Goal: Navigation & Orientation: Find specific page/section

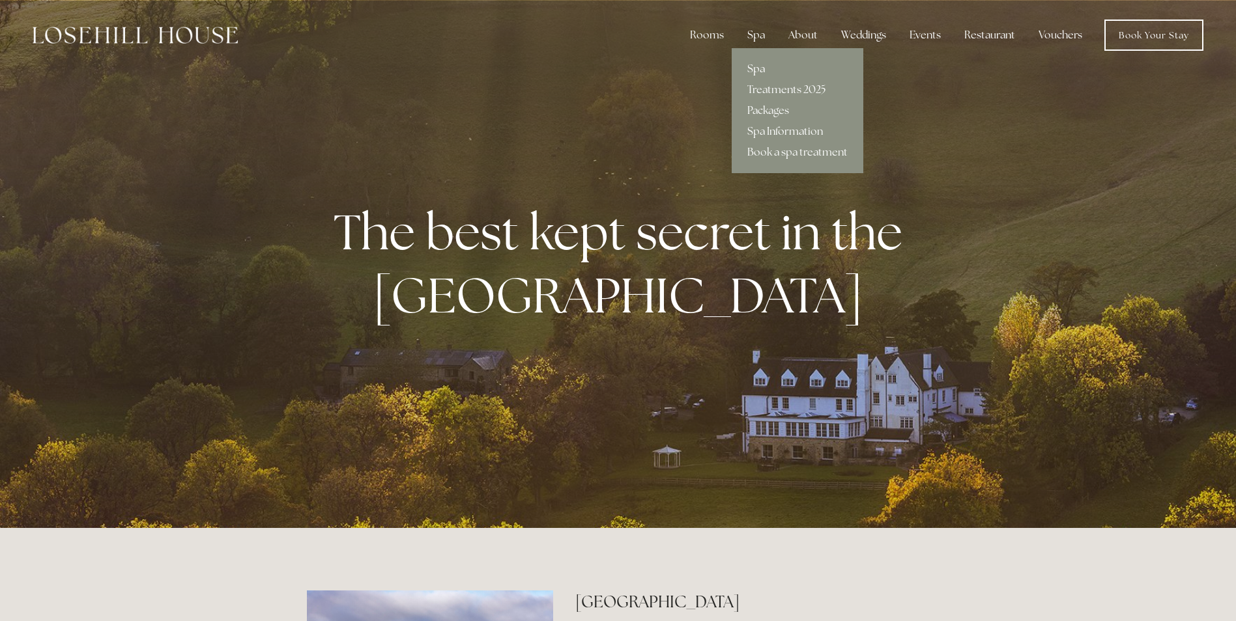
click at [765, 67] on link "Spa" at bounding box center [798, 69] width 132 height 21
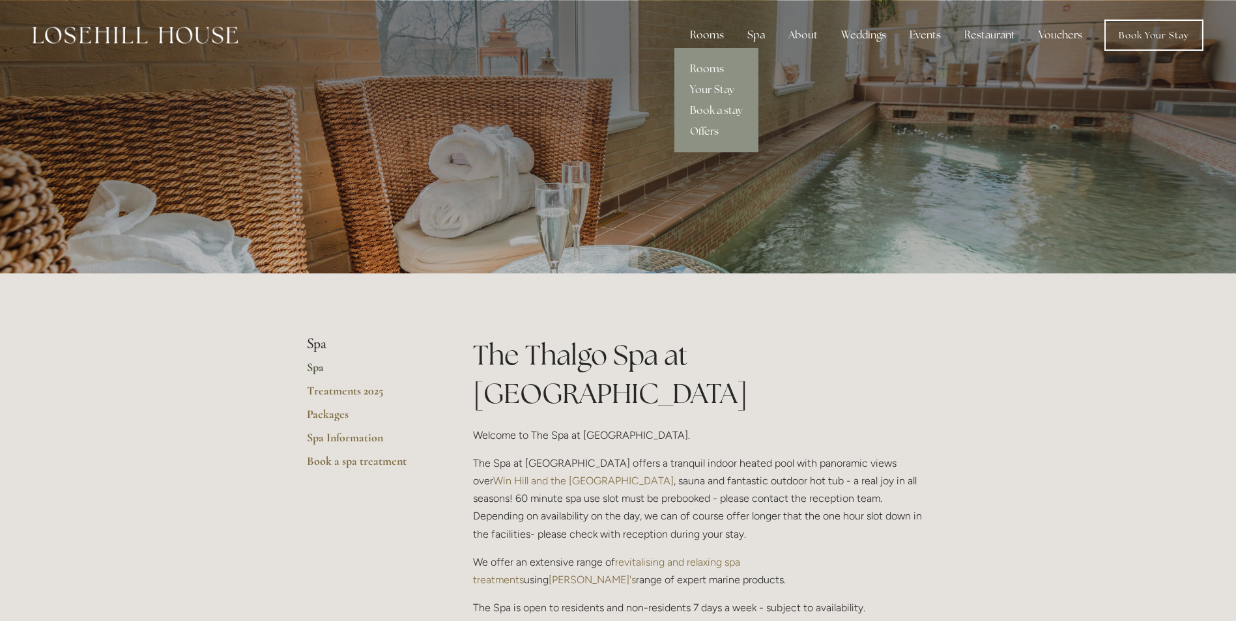
click at [702, 34] on div "Rooms" at bounding box center [706, 35] width 55 height 26
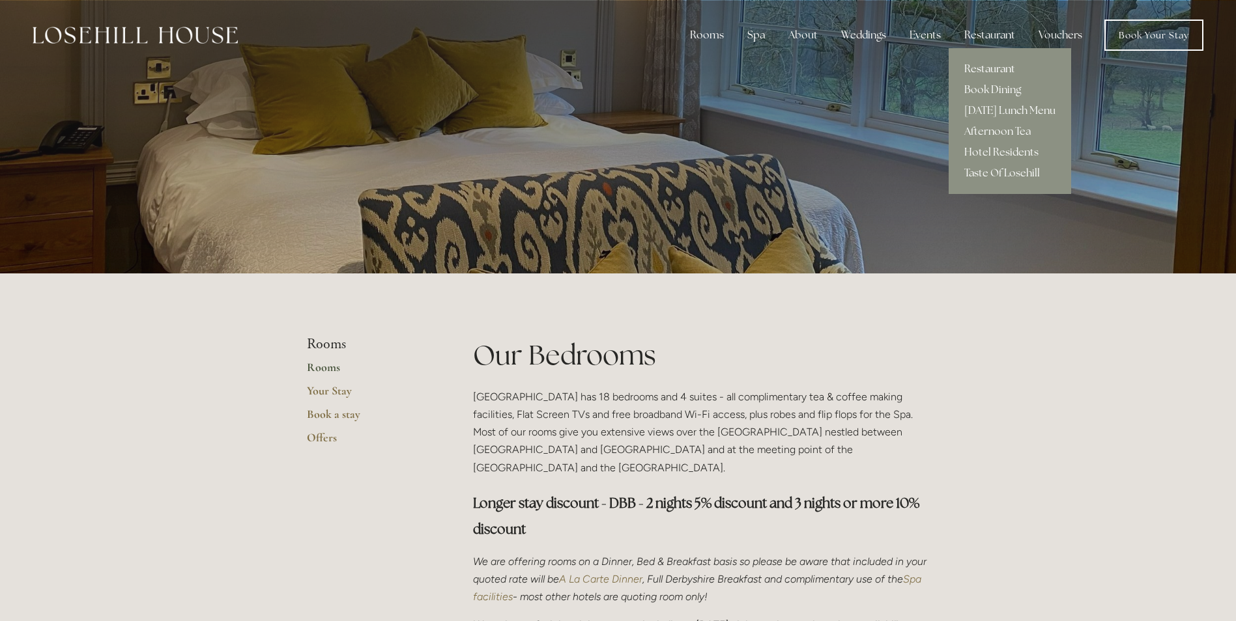
click at [1001, 63] on link "Restaurant" at bounding box center [1009, 69] width 122 height 21
